Goal: Transaction & Acquisition: Obtain resource

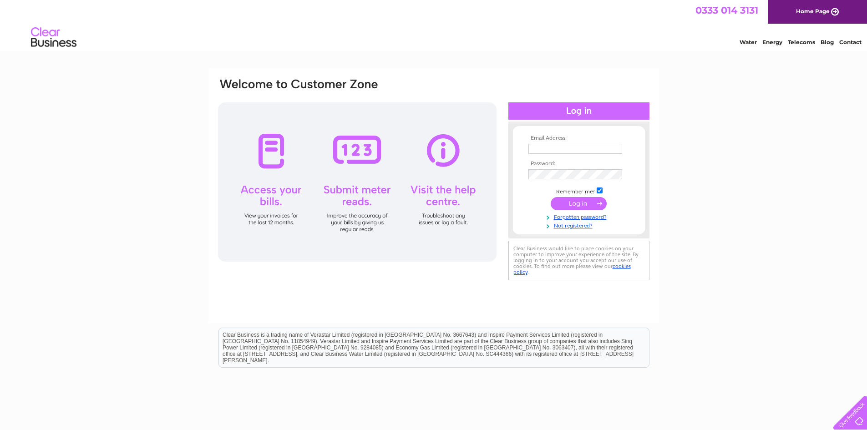
click at [582, 147] on input "text" at bounding box center [575, 149] width 94 height 10
type input "[PERSON_NAME][EMAIL_ADDRESS][DOMAIN_NAME]"
click at [550, 198] on input "submit" at bounding box center [578, 204] width 56 height 13
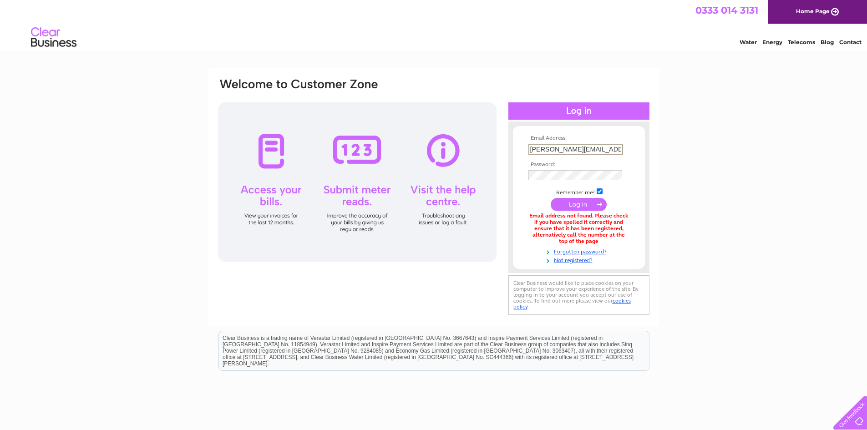
scroll to position [0, 3]
drag, startPoint x: 529, startPoint y: 150, endPoint x: 717, endPoint y: 143, distance: 188.0
click at [713, 144] on div "Email Address: deborah.caws@redaenergy.com Password:" at bounding box center [433, 274] width 867 height 413
type input "deborah.forsyth@redaoilfield.com"
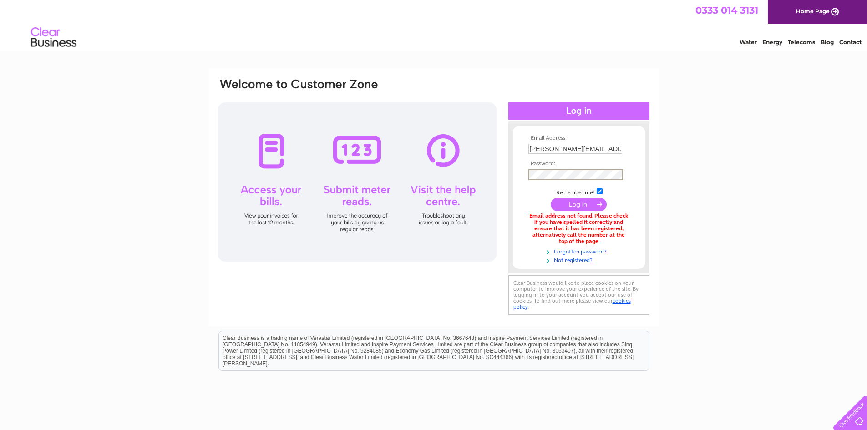
click at [550, 198] on input "submit" at bounding box center [578, 204] width 56 height 13
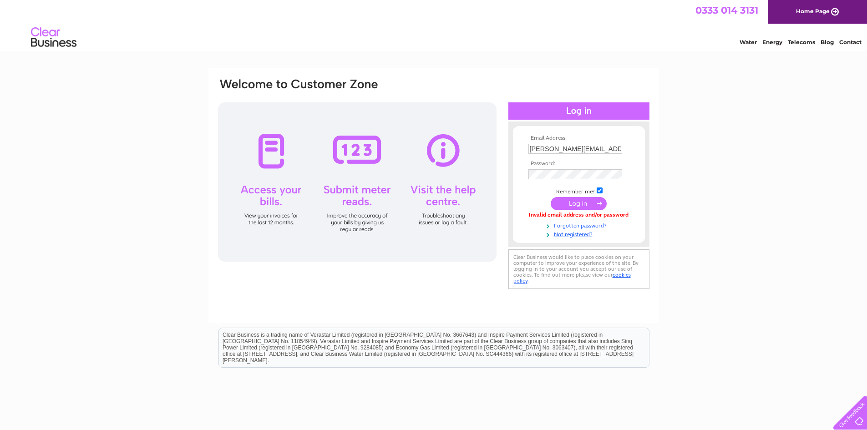
click at [597, 223] on link "Forgotten password?" at bounding box center [579, 225] width 103 height 9
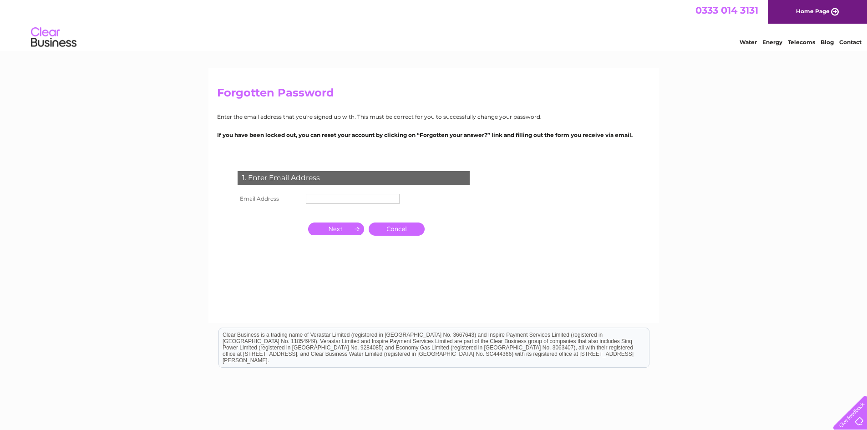
click at [360, 191] on td at bounding box center [352, 198] width 98 height 15
click at [361, 200] on input "text" at bounding box center [353, 199] width 95 height 11
type input "deborah.forsyth@redaoilfield.com"
click at [324, 232] on input "button" at bounding box center [336, 229] width 56 height 13
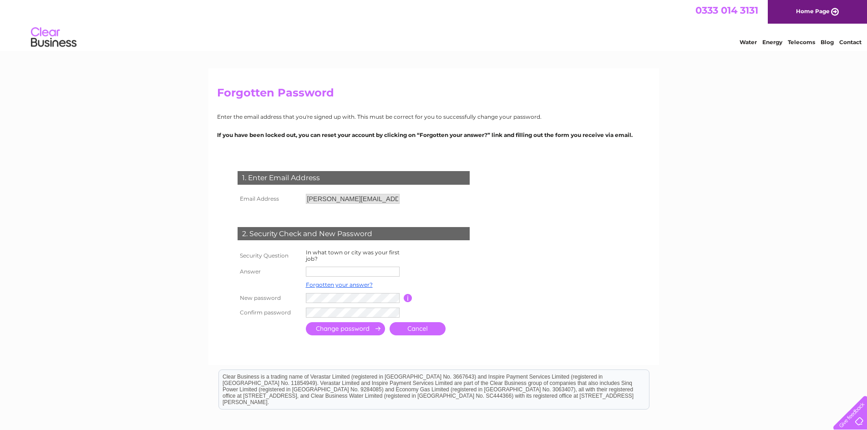
click at [333, 273] on input "text" at bounding box center [353, 272] width 94 height 10
type input "Aberdeen"
click at [327, 333] on input "submit" at bounding box center [345, 329] width 79 height 13
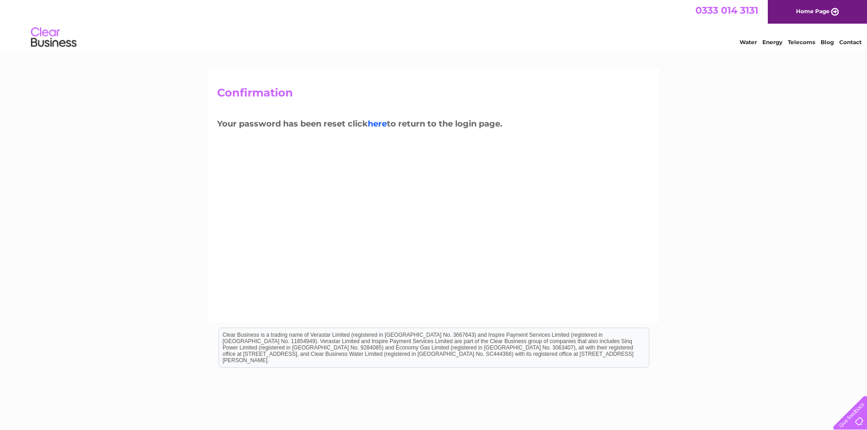
click at [378, 126] on link "here" at bounding box center [377, 124] width 19 height 10
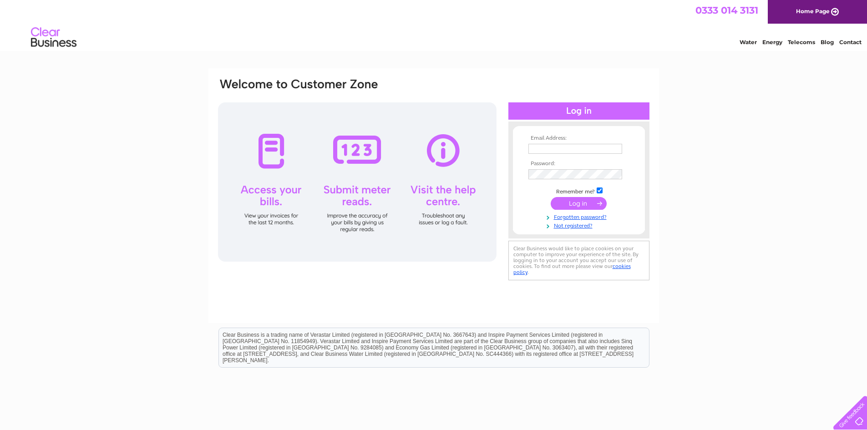
click at [593, 148] on input "text" at bounding box center [575, 149] width 94 height 10
type input "[PERSON_NAME][EMAIL_ADDRESS][PERSON_NAME][DOMAIN_NAME]"
click at [559, 208] on input "submit" at bounding box center [578, 204] width 56 height 13
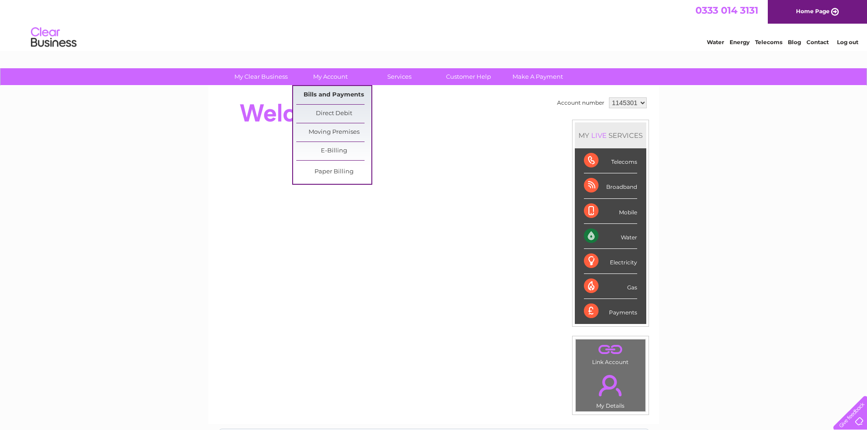
drag, startPoint x: 336, startPoint y: 92, endPoint x: 346, endPoint y: 93, distance: 10.5
click at [336, 92] on link "Bills and Payments" at bounding box center [333, 95] width 75 height 18
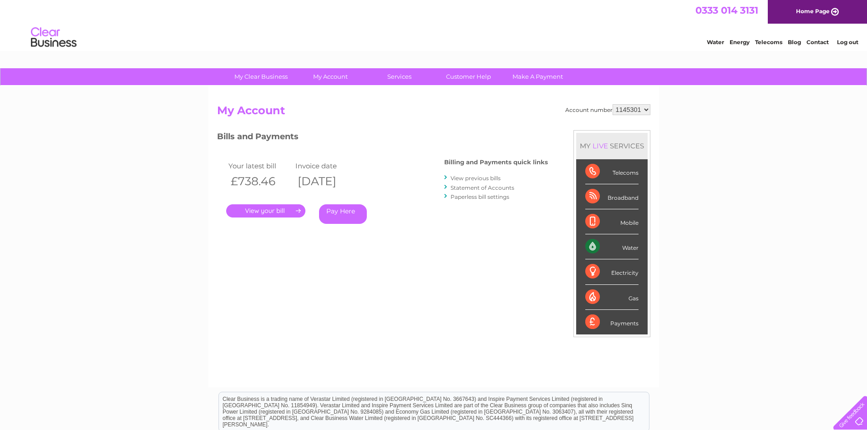
click at [273, 214] on link "." at bounding box center [265, 210] width 79 height 13
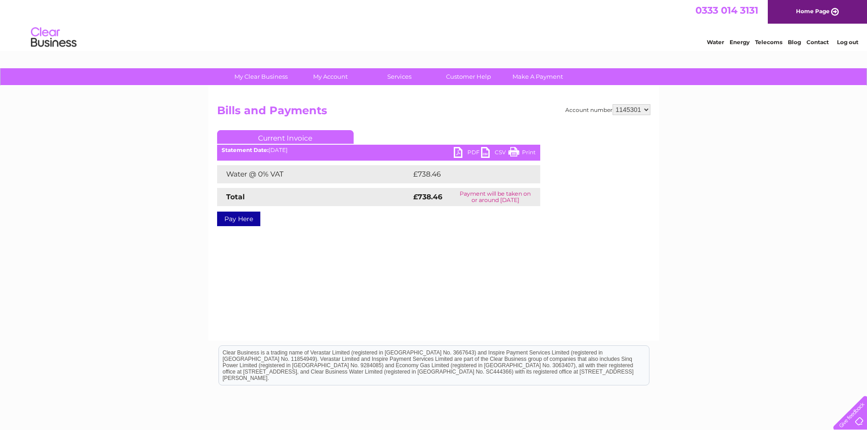
click at [475, 150] on link "PDF" at bounding box center [466, 153] width 27 height 13
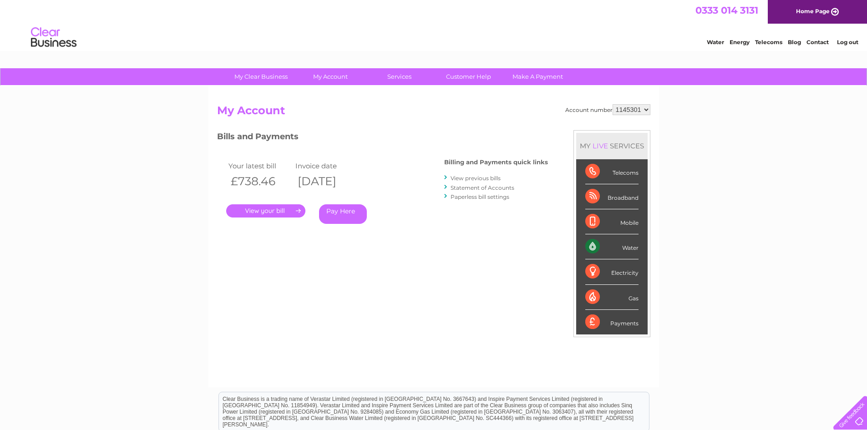
click at [488, 177] on link "View previous bills" at bounding box center [475, 178] width 50 height 7
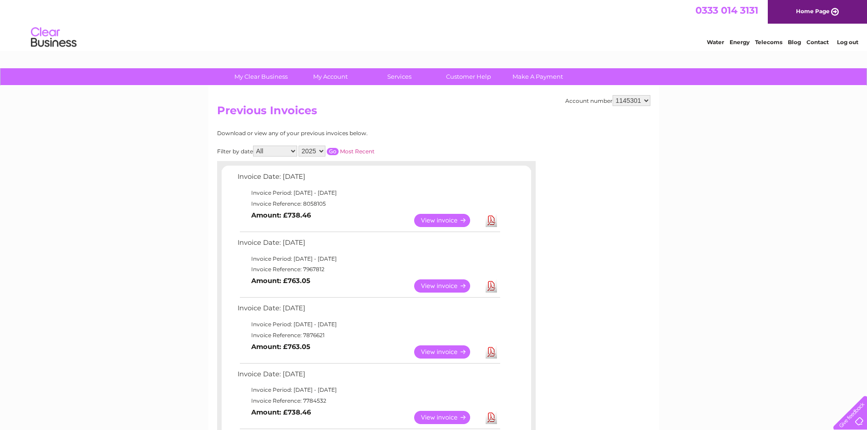
click at [493, 286] on link "Download" at bounding box center [490, 285] width 11 height 13
click at [490, 350] on link "Download" at bounding box center [490, 351] width 11 height 13
click at [493, 418] on link "Download" at bounding box center [490, 417] width 11 height 13
